Goal: Information Seeking & Learning: Learn about a topic

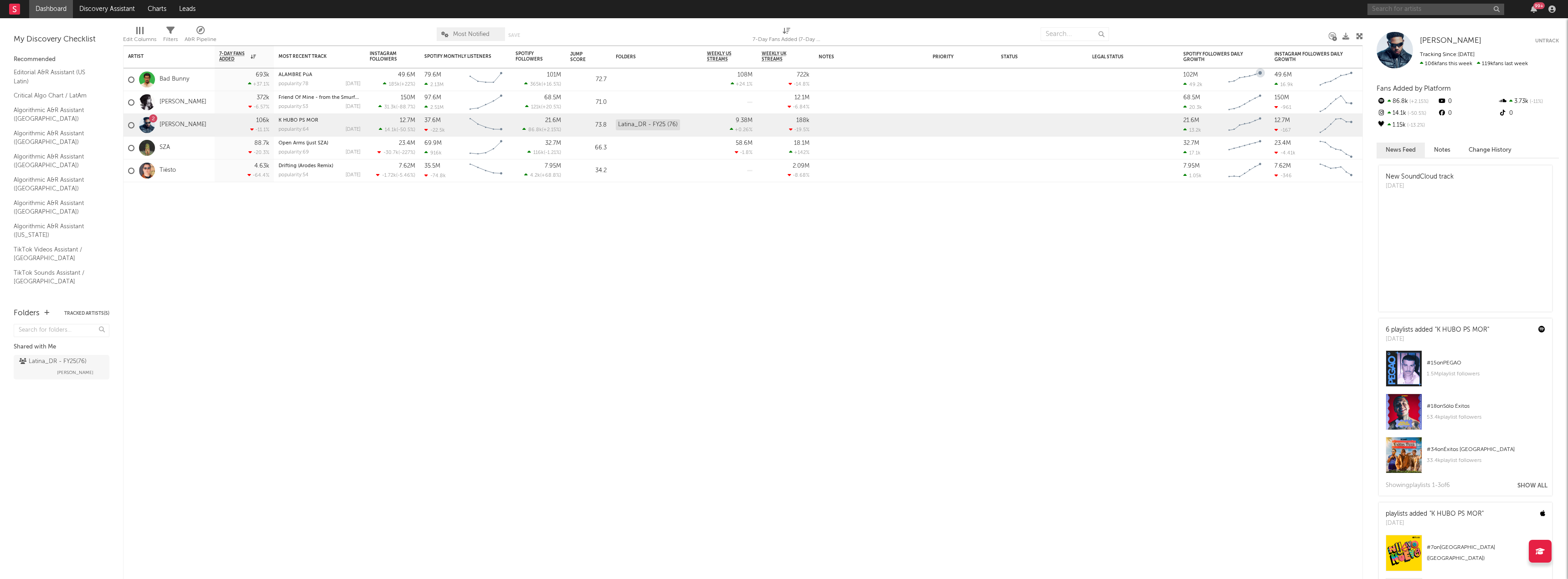
click at [1399, 9] on input "text" at bounding box center [1436, 9] width 137 height 12
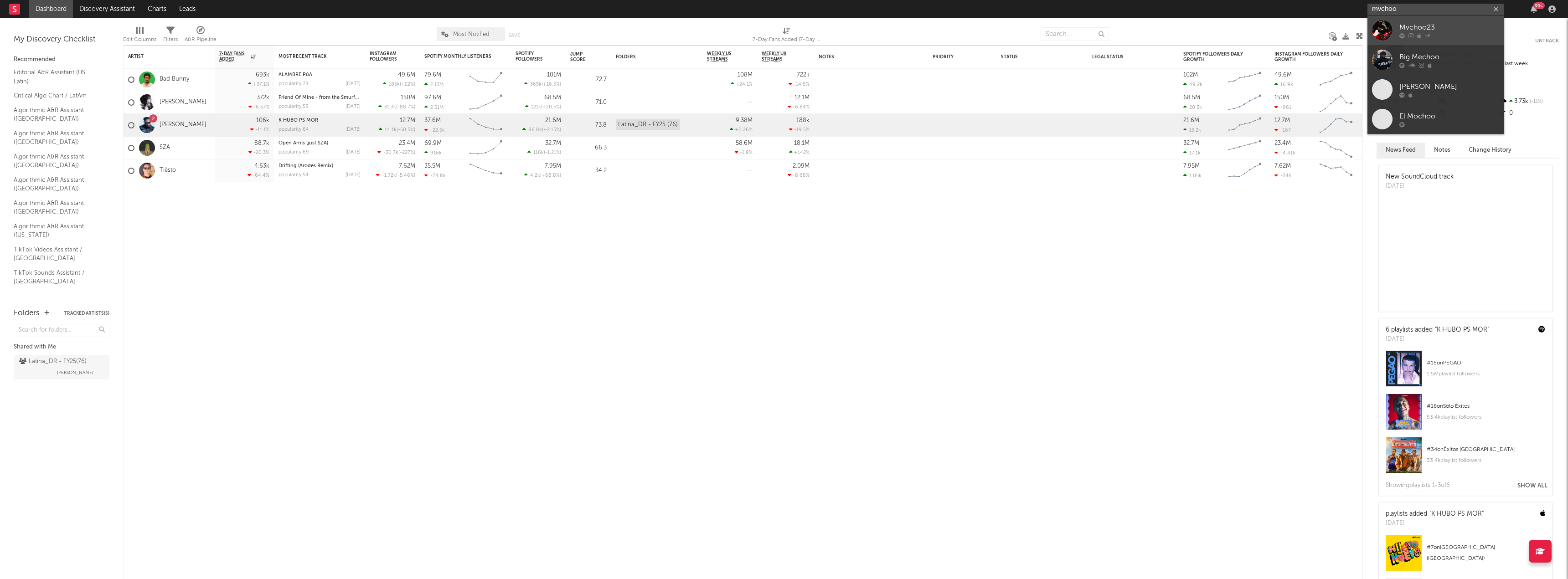
type input "mvchoo"
click at [1421, 27] on div "Mvchoo23" at bounding box center [1449, 27] width 100 height 11
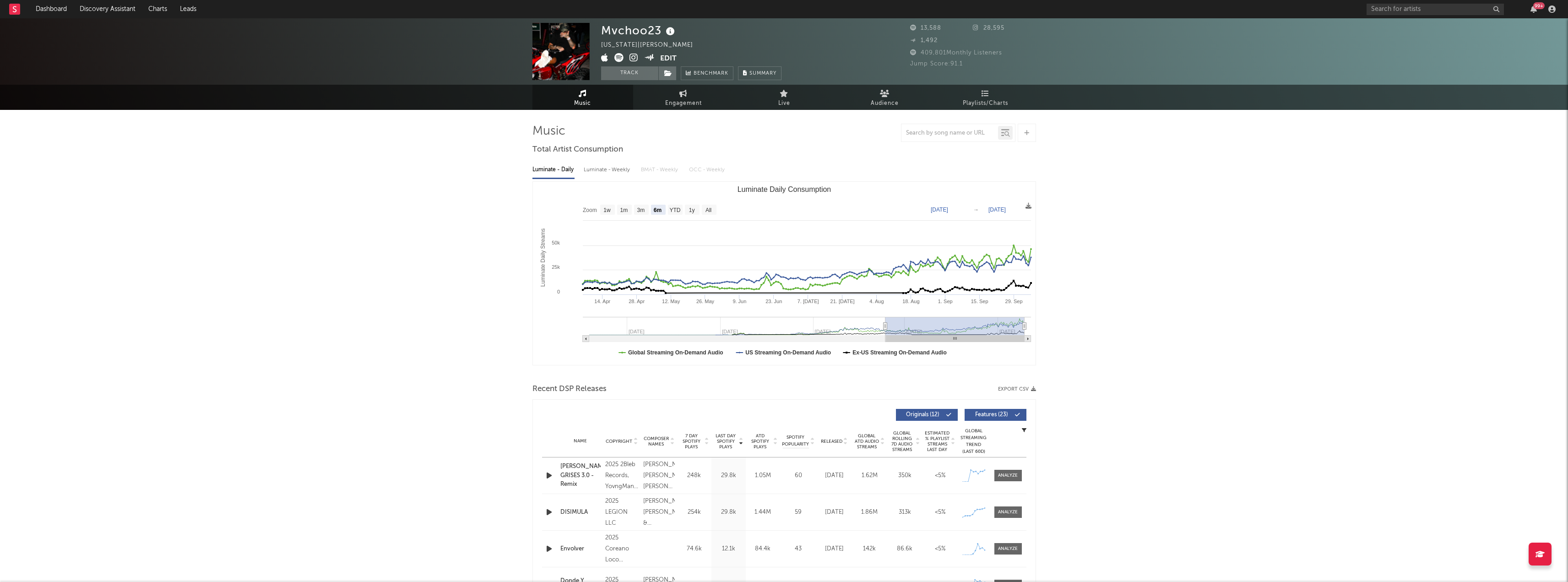
click at [713, 204] on rect "Luminate Daily Consumption" at bounding box center [784, 273] width 502 height 183
click at [711, 208] on text "All" at bounding box center [708, 210] width 6 height 6
select select "All"
type input "[DATE]"
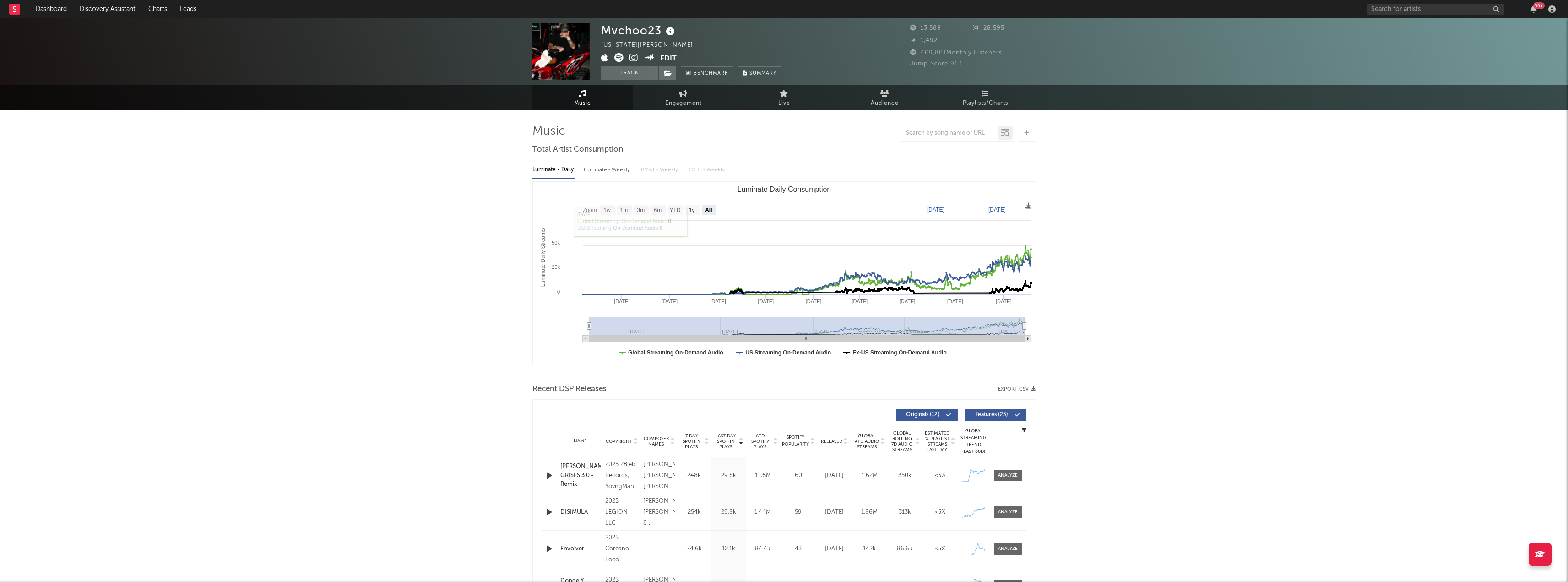
click at [694, 210] on text "1y" at bounding box center [691, 210] width 6 height 6
select select "1y"
type input "[DATE]"
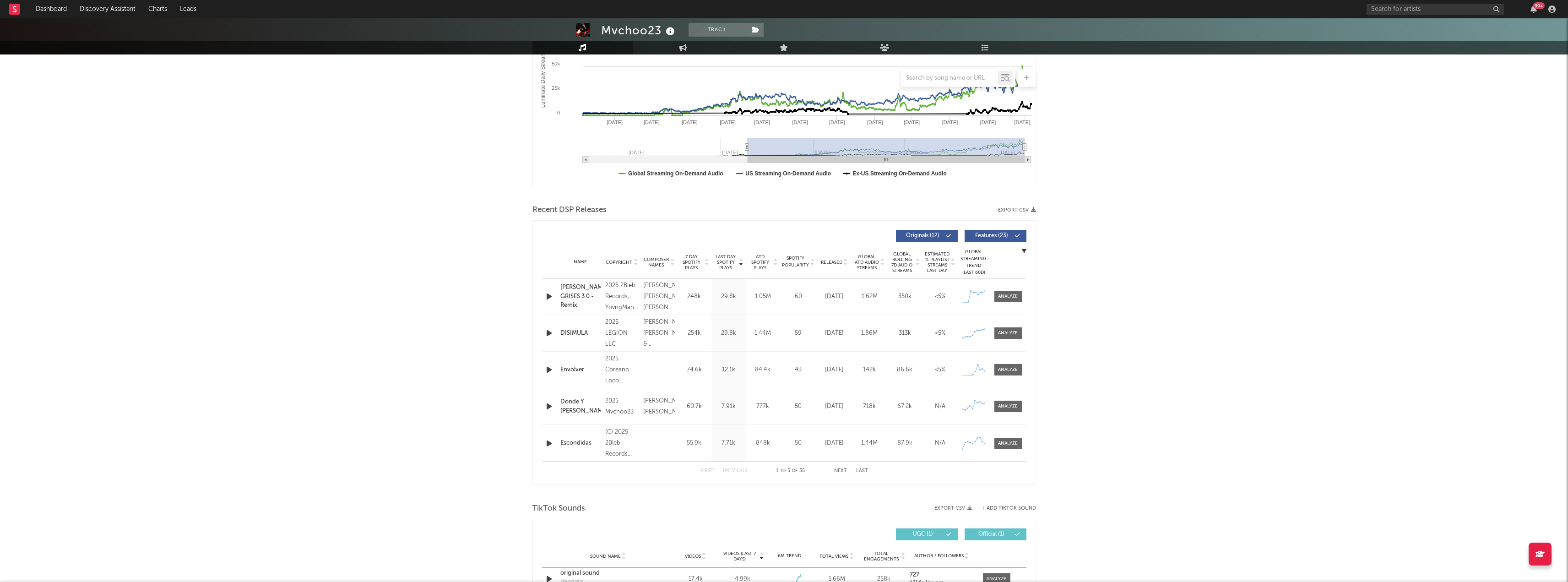
scroll to position [183, 0]
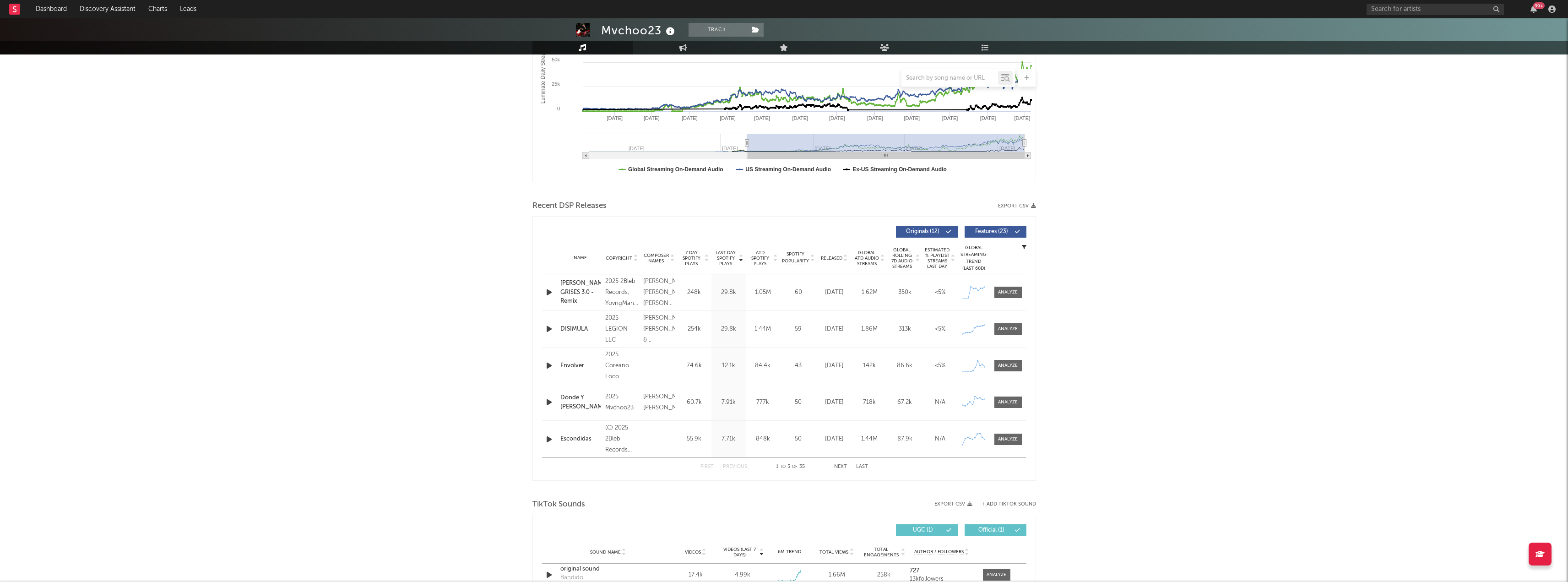
click at [739, 256] on icon at bounding box center [741, 256] width 4 height 4
click at [1015, 235] on button "Features ( 23 )" at bounding box center [995, 231] width 62 height 12
click at [1006, 361] on span at bounding box center [1007, 366] width 28 height 12
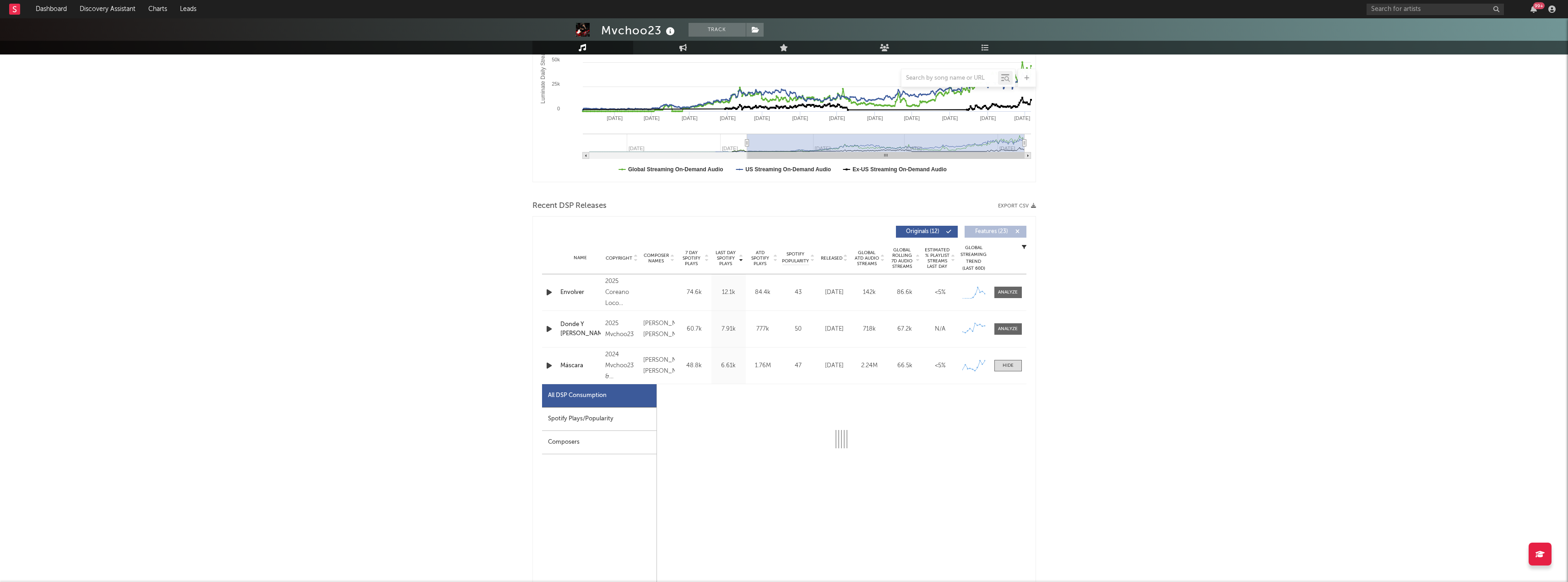
select select "6m"
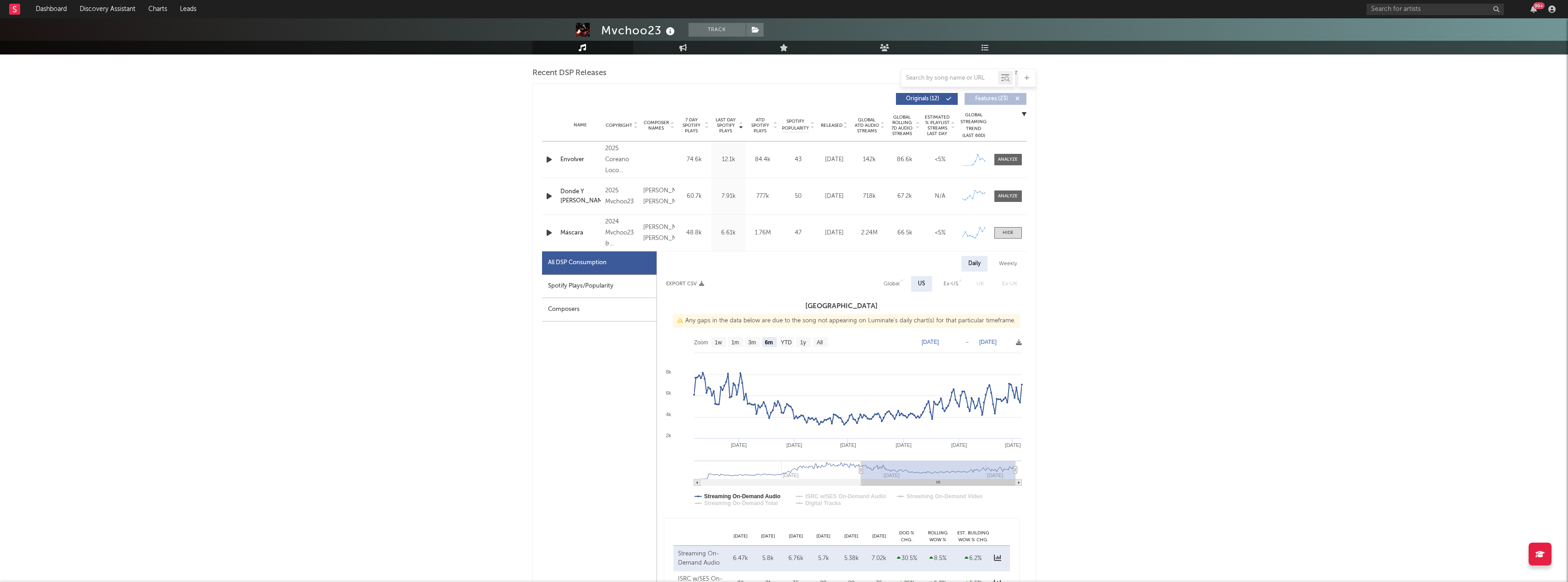
scroll to position [366, 0]
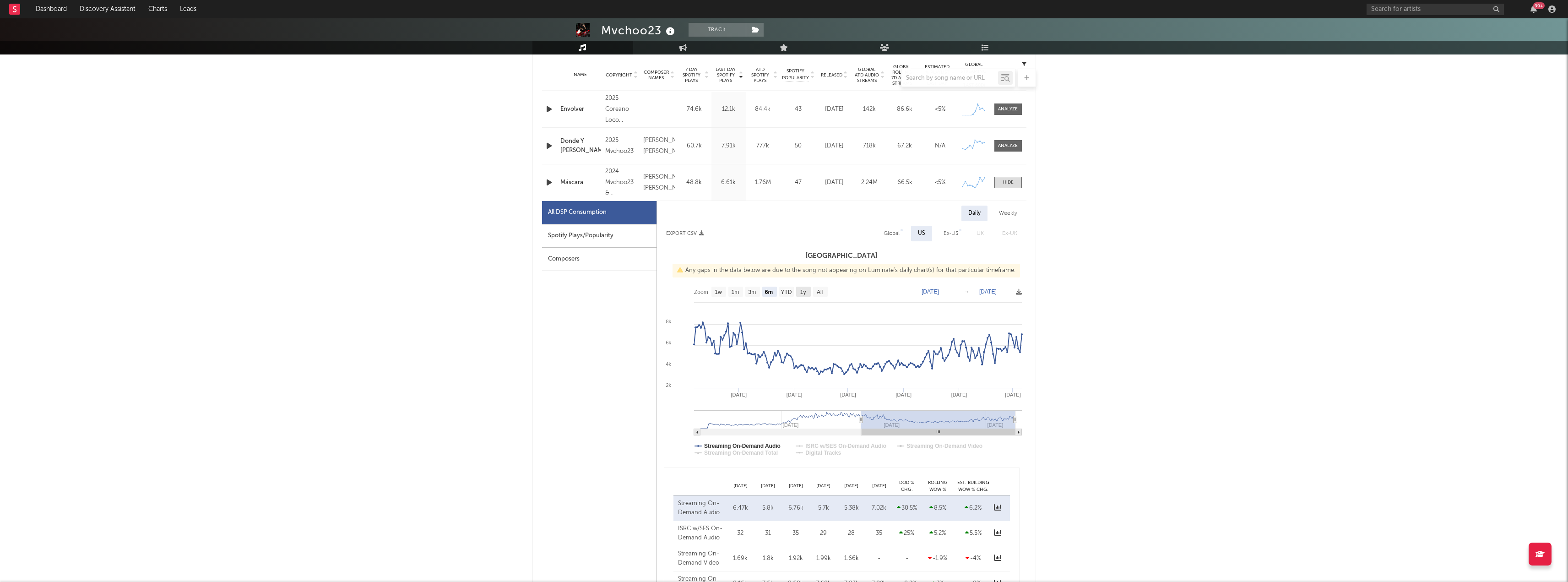
click at [799, 290] on rect at bounding box center [803, 292] width 15 height 10
select select "All"
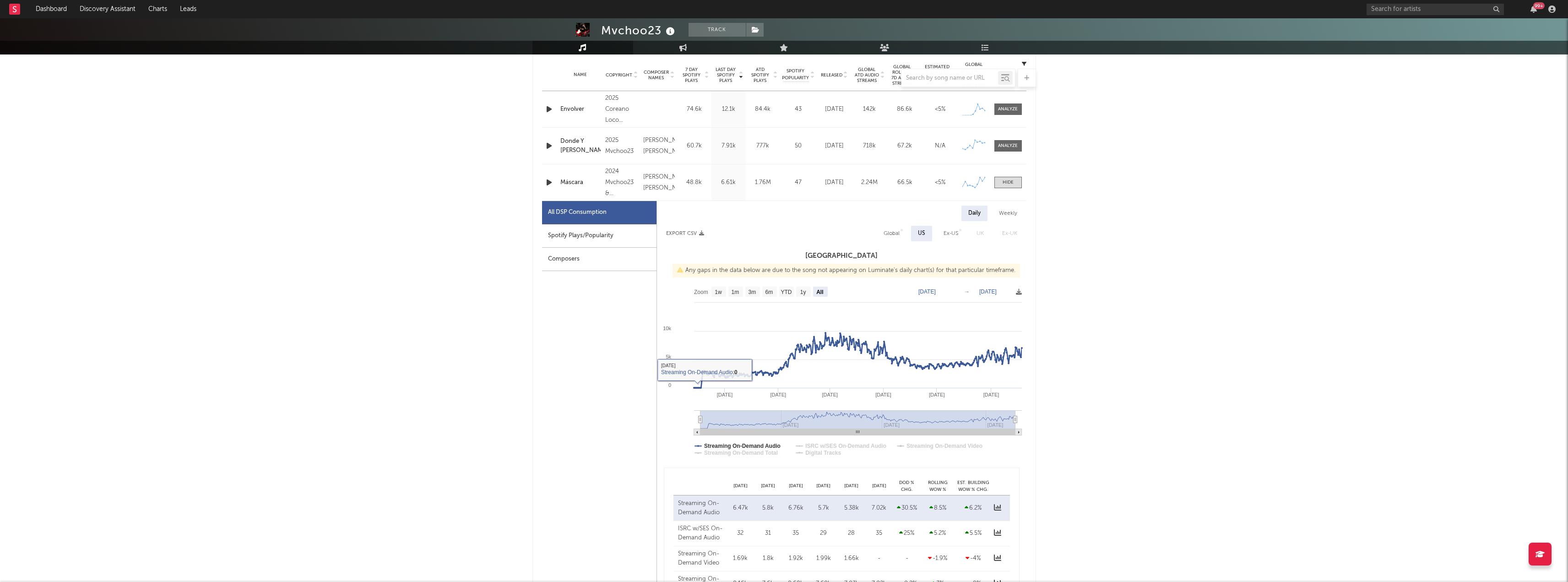
click at [528, 332] on div "Mvchoo23 Track [US_STATE] | [PERSON_NAME] latino Edit Track Benchmark Summary 1…" at bounding box center [784, 526] width 1568 height 1749
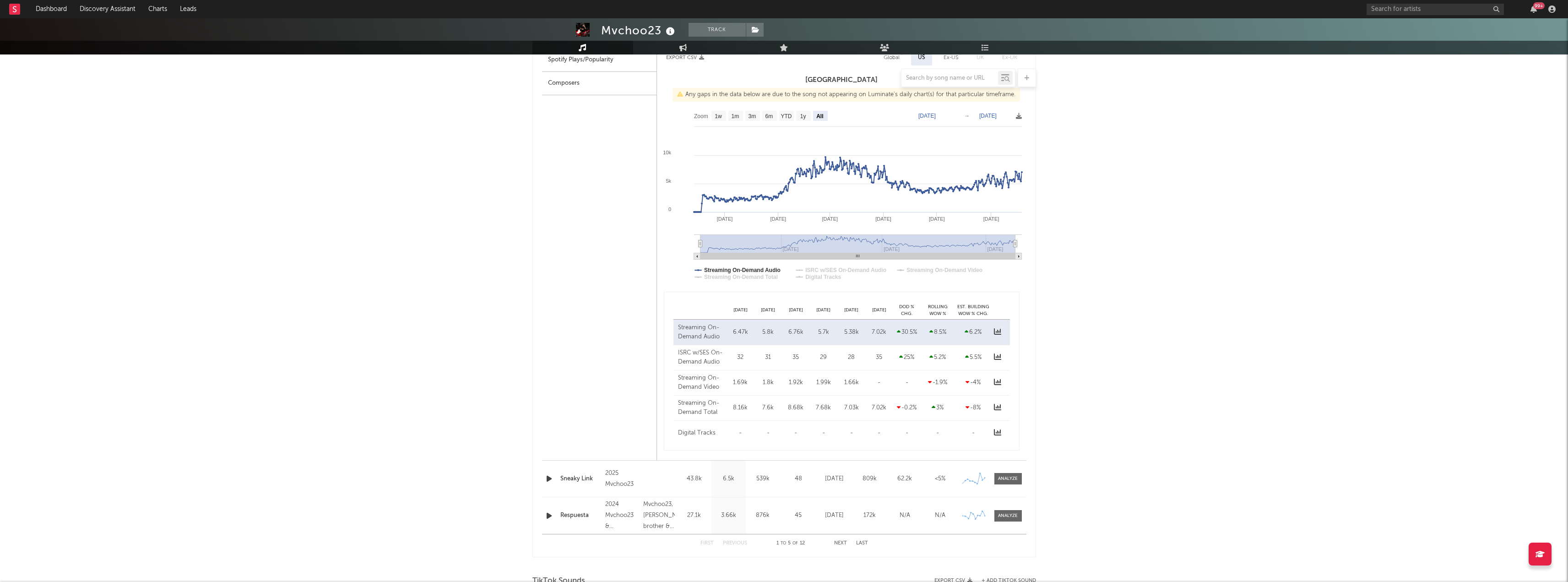
scroll to position [550, 0]
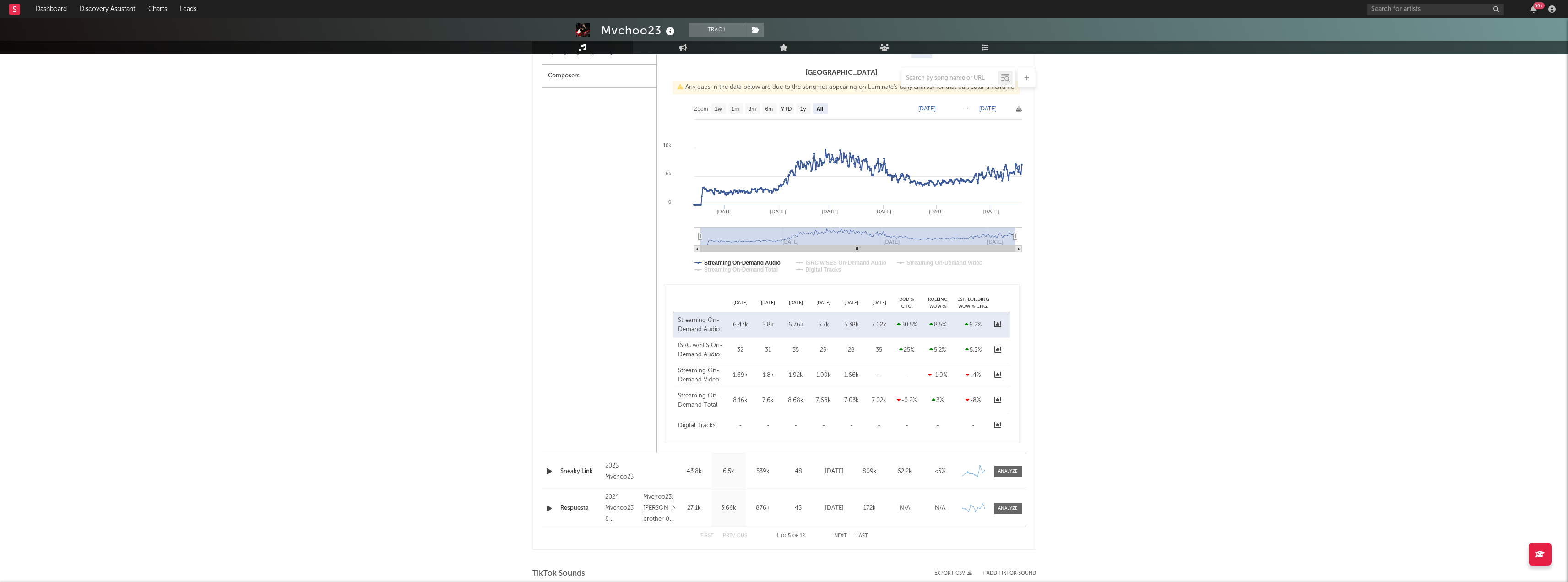
click at [545, 469] on icon "button" at bounding box center [549, 471] width 10 height 12
click at [546, 469] on icon "button" at bounding box center [548, 471] width 9 height 12
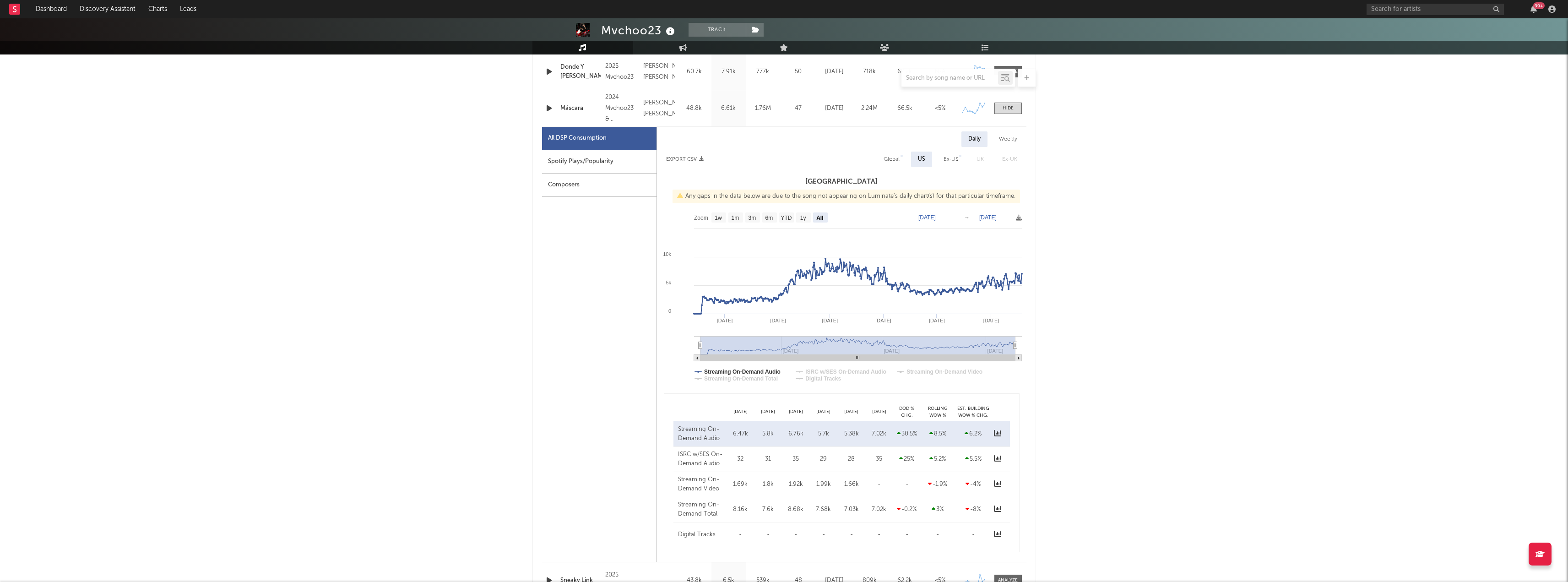
scroll to position [320, 0]
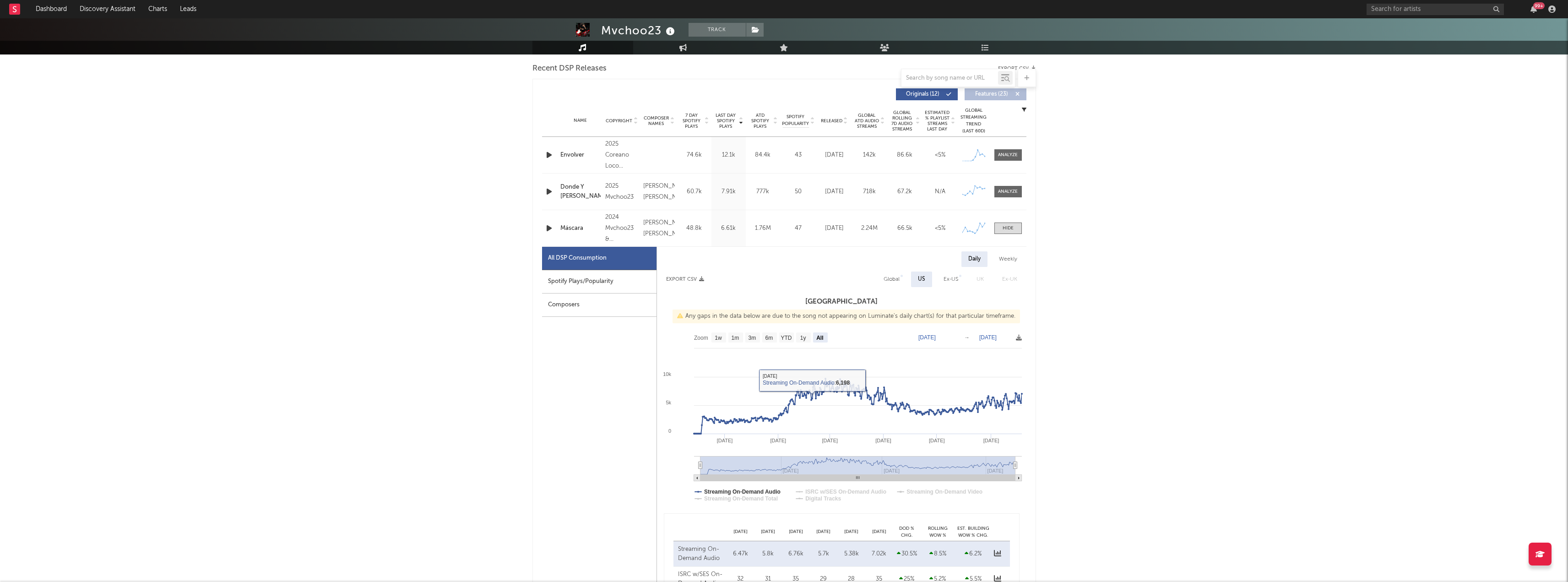
click at [542, 281] on div "Spotify Plays/Popularity" at bounding box center [599, 282] width 114 height 23
select select "1y"
select select "1w"
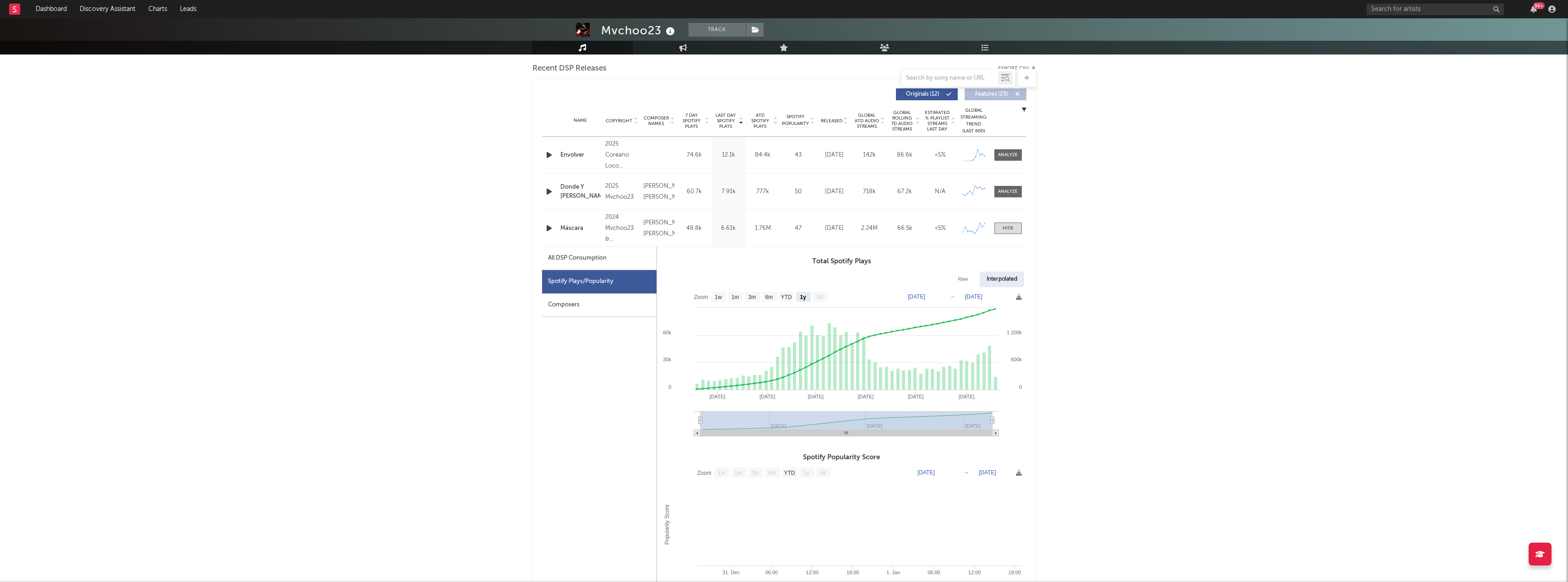
click at [577, 309] on div "Composers" at bounding box center [599, 305] width 114 height 23
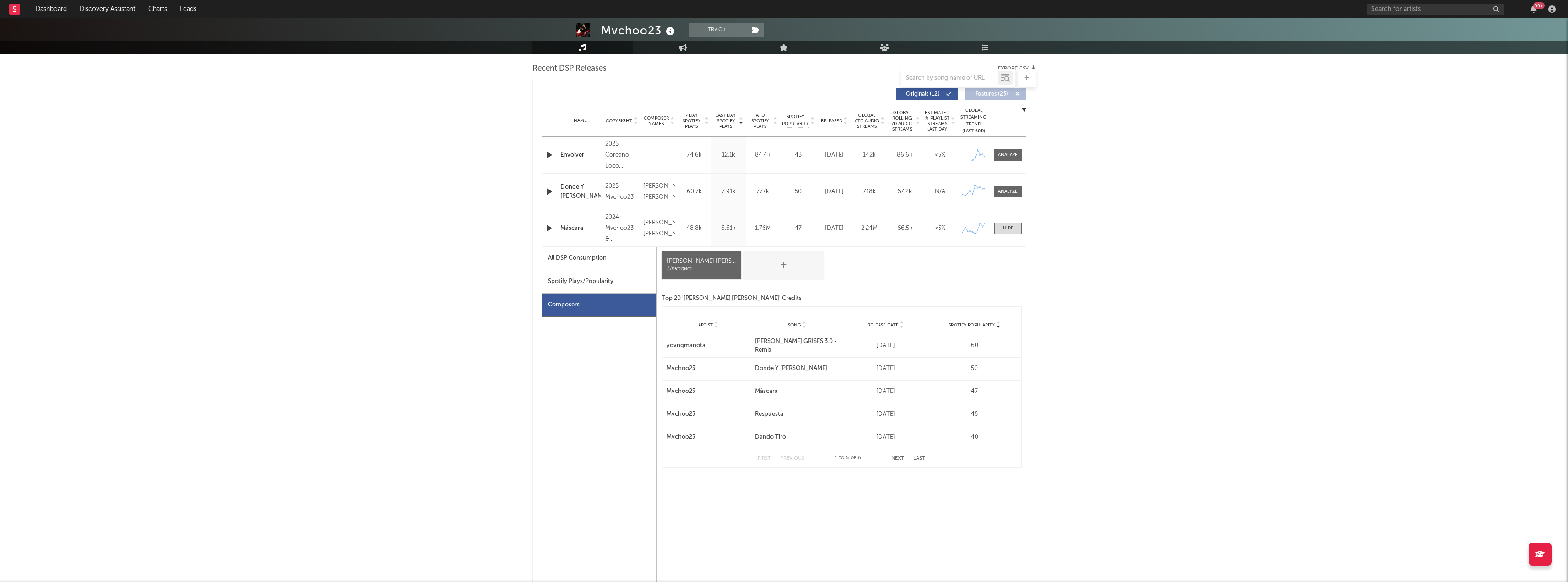
click at [586, 289] on div "Spotify Plays/Popularity" at bounding box center [599, 282] width 114 height 23
select select "1y"
select select "1w"
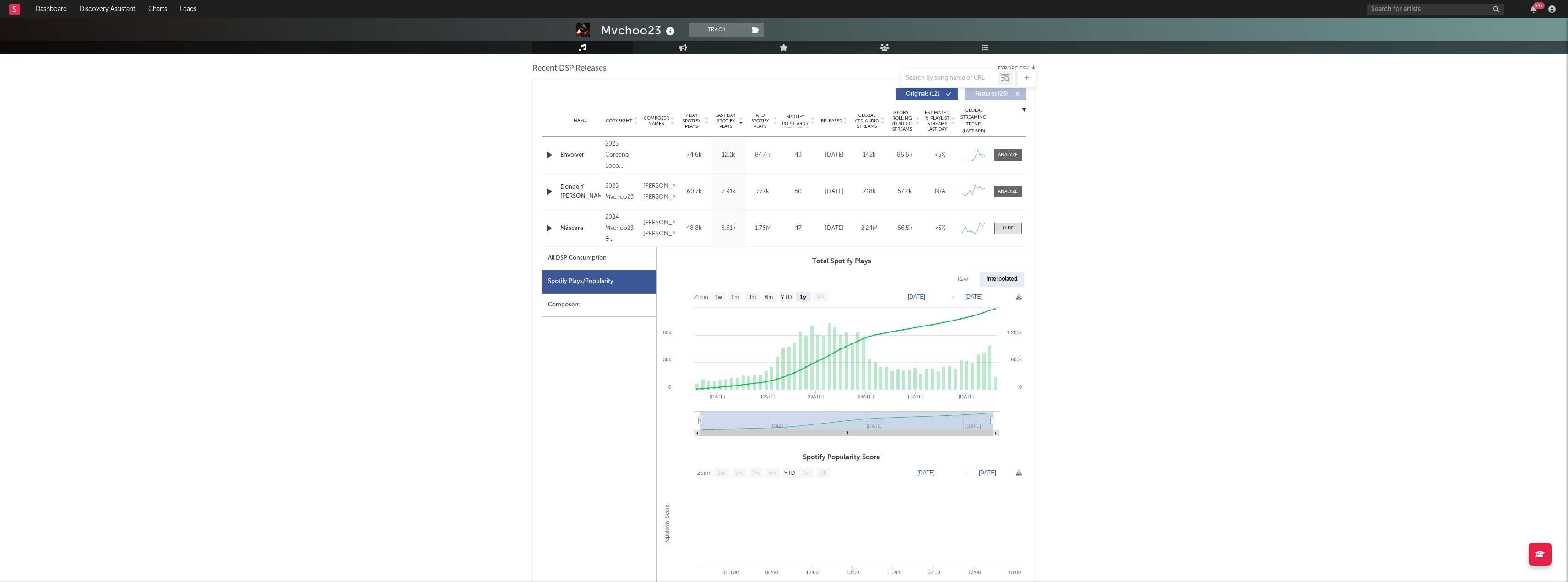
click at [1224, 407] on div "Mvchoo23 Track [US_STATE] | [PERSON_NAME] latino Edit Track Benchmark Summary 1…" at bounding box center [784, 572] width 1568 height 1749
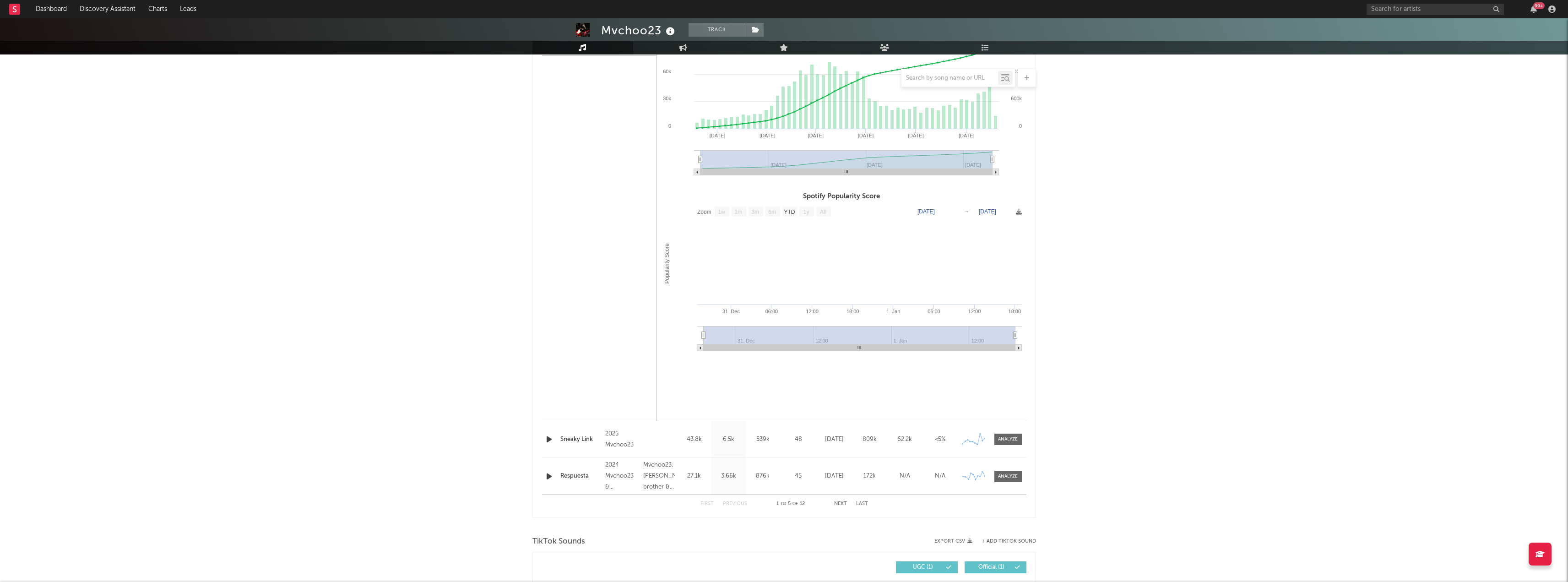
scroll to position [595, 0]
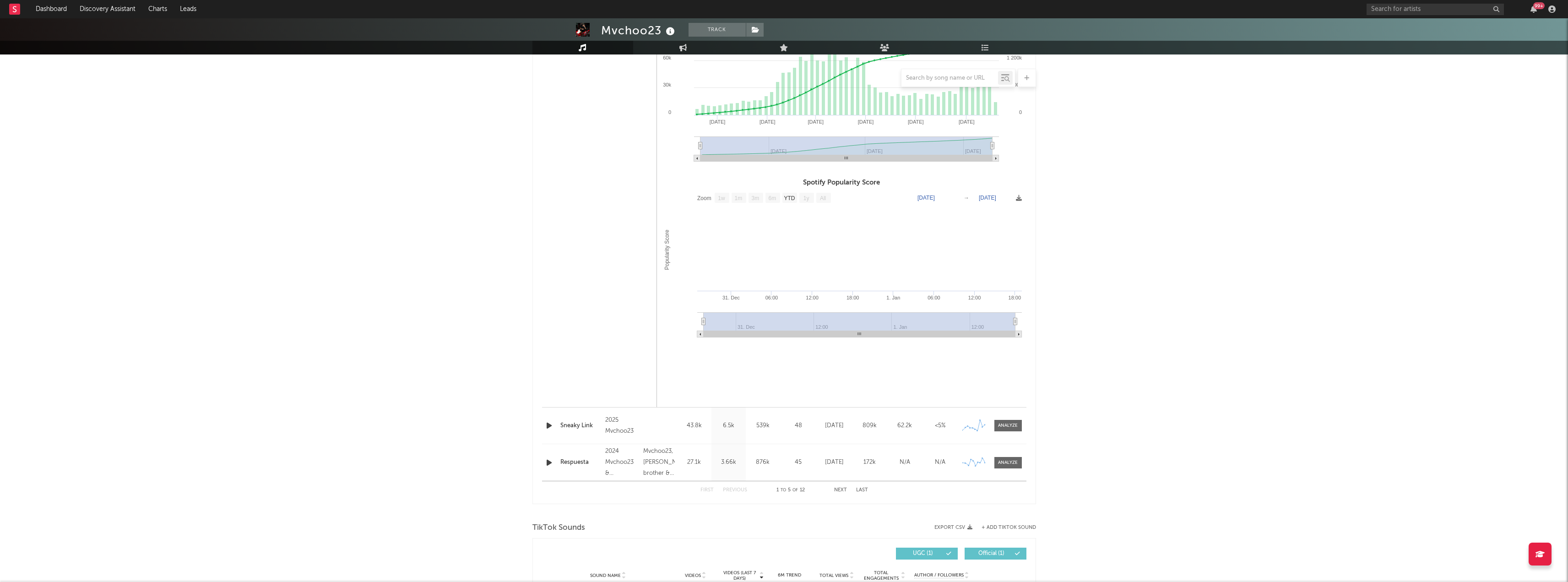
click at [1094, 389] on div "Mvchoo23 Track [US_STATE] | [PERSON_NAME] latino Edit Track Benchmark Summary 1…" at bounding box center [784, 297] width 1568 height 1749
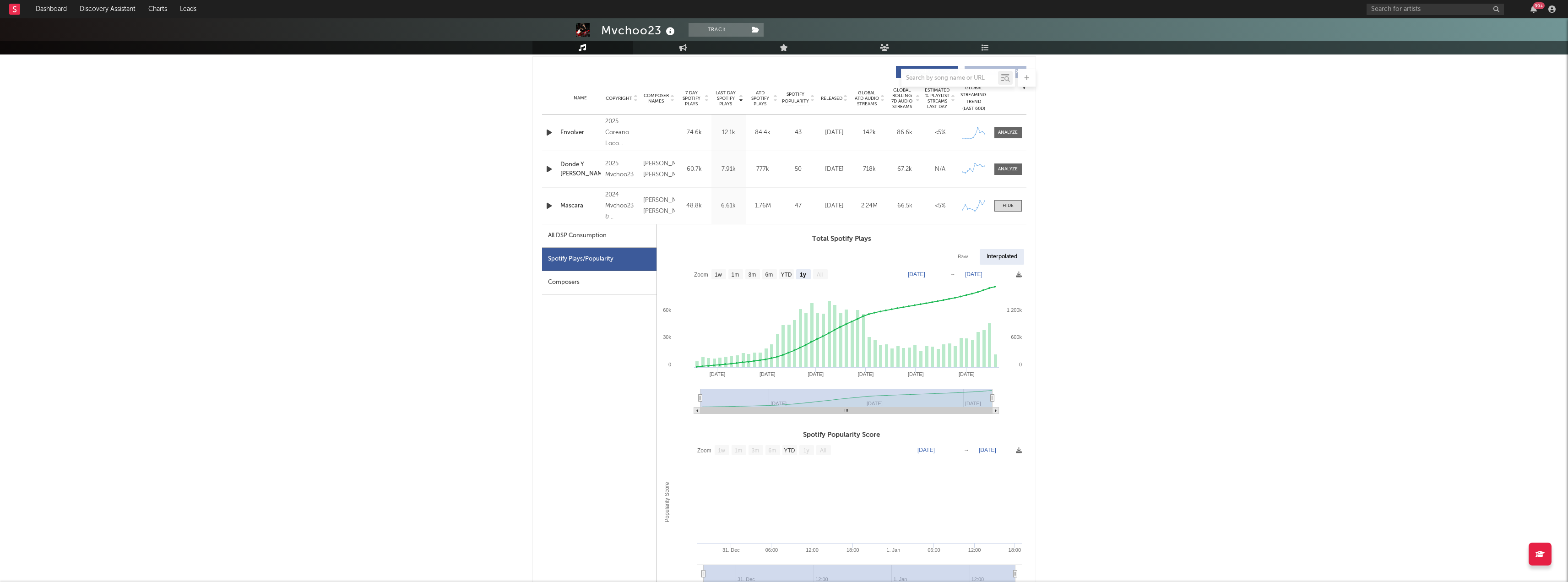
scroll to position [320, 0]
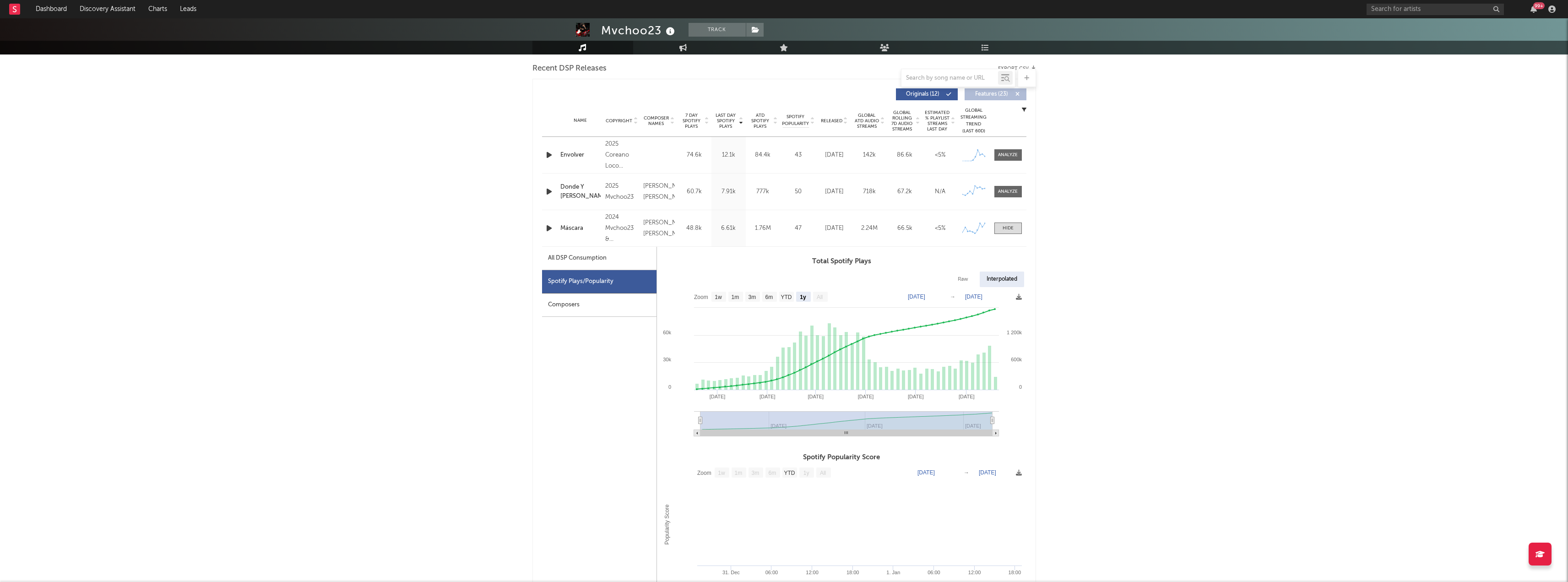
click at [547, 229] on icon "button" at bounding box center [549, 228] width 10 height 12
click at [547, 229] on icon "button" at bounding box center [548, 228] width 9 height 12
